Goal: Information Seeking & Learning: Learn about a topic

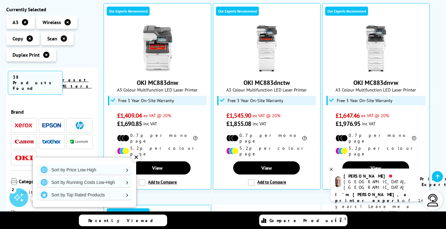
scroll to position [135, 0]
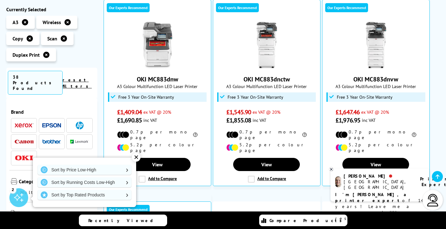
click at [136, 158] on div "✕" at bounding box center [136, 157] width 9 height 9
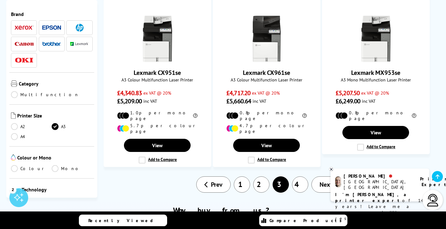
scroll to position [789, 0]
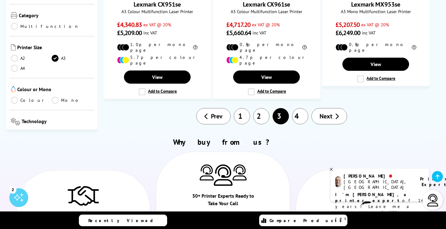
click at [298, 108] on link "4" at bounding box center [300, 116] width 16 height 16
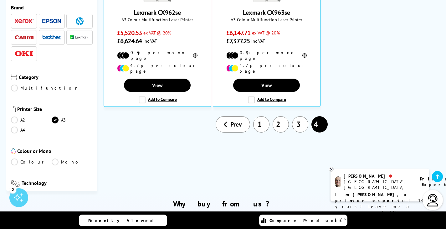
scroll to position [202, 0]
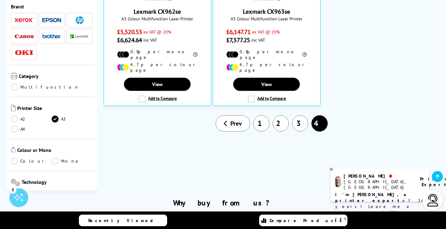
click at [260, 115] on link "1" at bounding box center [261, 123] width 16 height 16
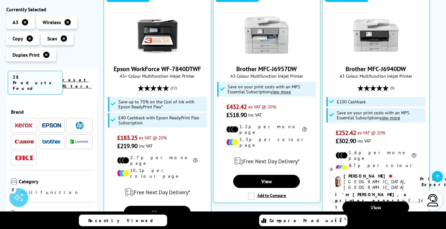
scroll to position [145, 0]
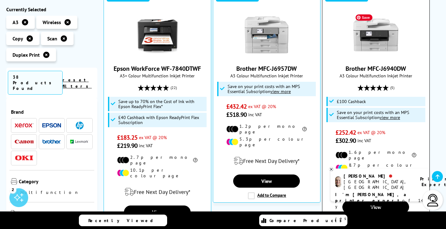
click at [388, 33] on img at bounding box center [375, 34] width 47 height 47
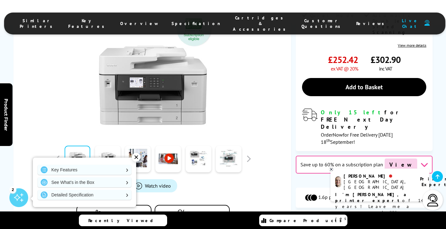
scroll to position [194, 0]
click at [109, 145] on link at bounding box center [108, 158] width 26 height 27
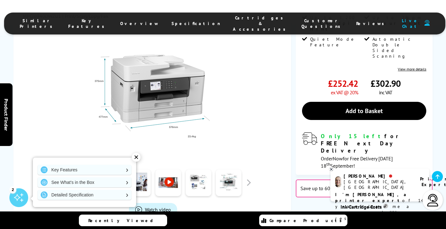
scroll to position [170, 0]
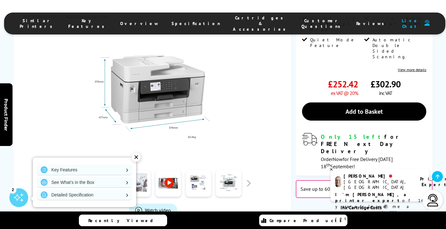
click at [146, 170] on link at bounding box center [138, 183] width 26 height 27
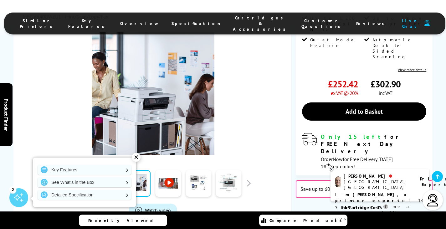
click at [139, 155] on div "✕" at bounding box center [136, 157] width 9 height 9
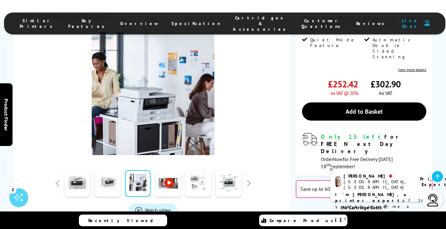
click at [194, 170] on link at bounding box center [199, 183] width 26 height 27
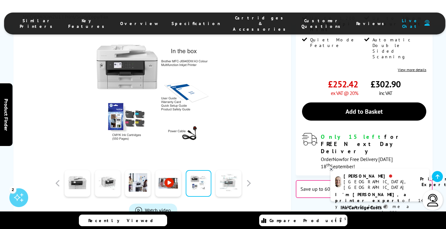
click at [221, 170] on link at bounding box center [229, 183] width 26 height 27
